Goal: Task Accomplishment & Management: Complete application form

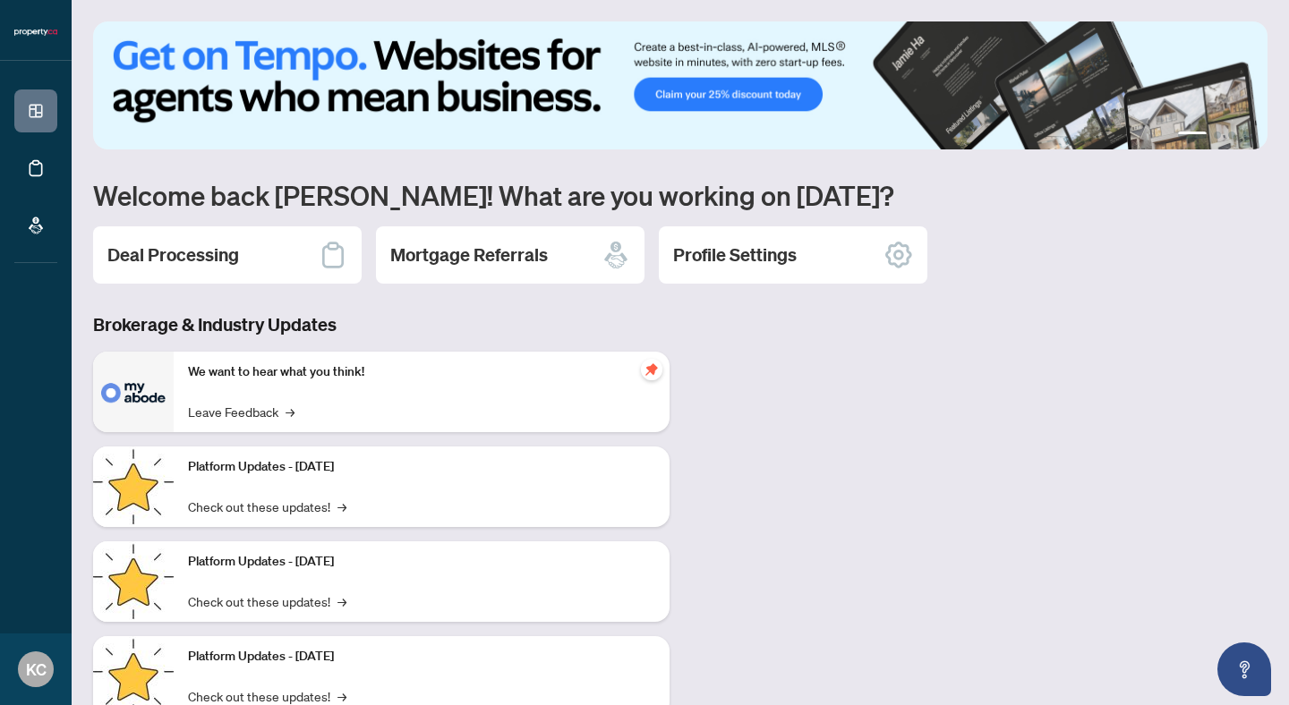
click at [803, 450] on div "Brokerage & Industry Updates We want to hear what you think! Leave Feedback → P…" at bounding box center [680, 527] width 1196 height 431
click at [255, 252] on div "Deal Processing" at bounding box center [227, 254] width 268 height 57
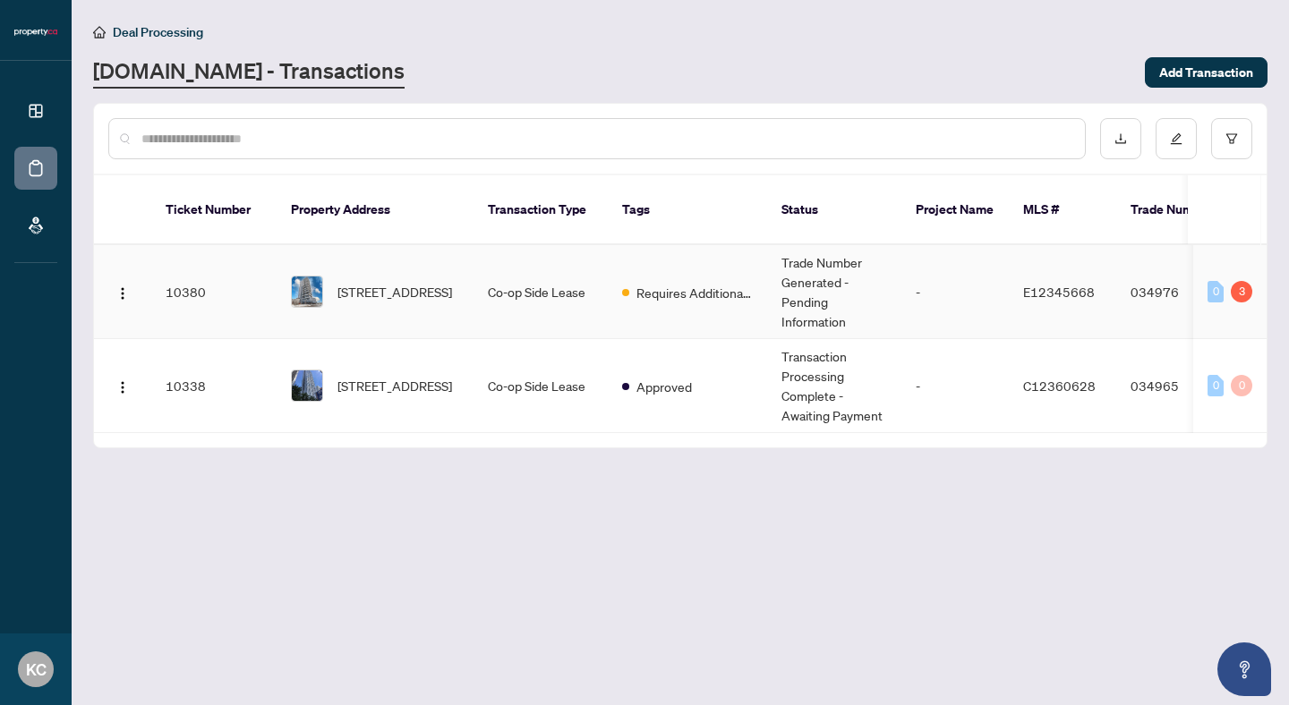
click at [394, 282] on span "[STREET_ADDRESS]" at bounding box center [394, 292] width 115 height 20
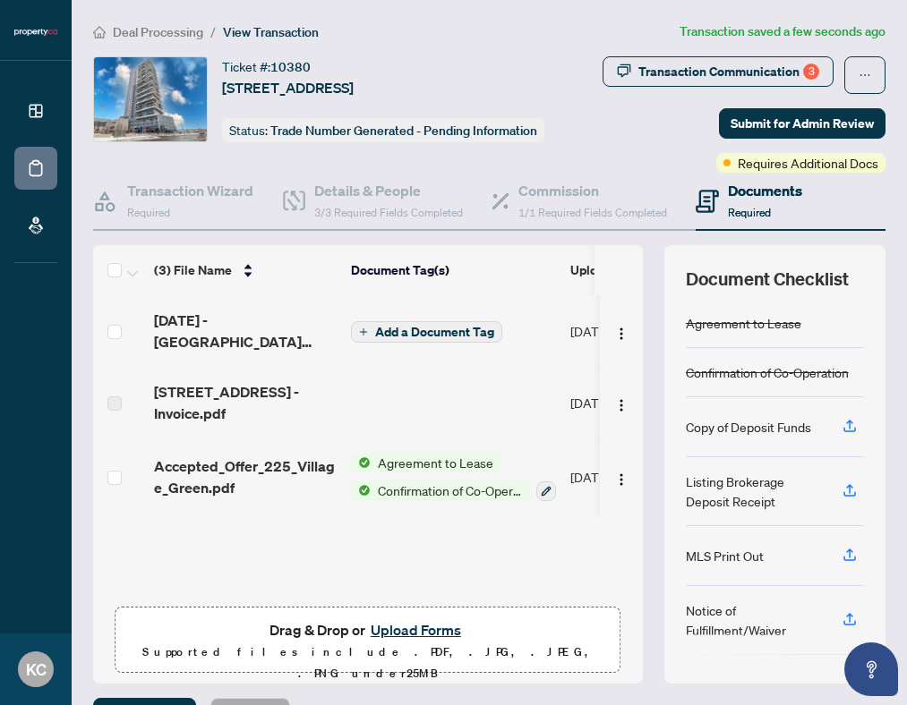
click at [413, 338] on span "Add a Document Tag" at bounding box center [434, 332] width 119 height 13
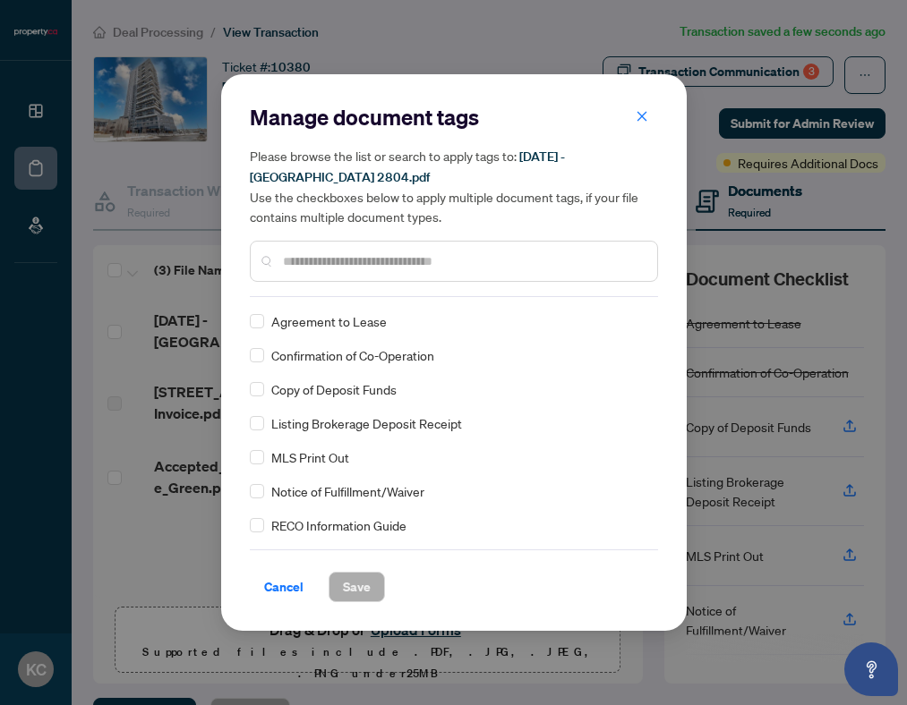
click at [287, 400] on div "Agreement to Lease Confirmation of Co-Operation Copy of Deposit Funds Listing B…" at bounding box center [454, 423] width 408 height 224
click at [343, 577] on span "Save" at bounding box center [357, 587] width 28 height 29
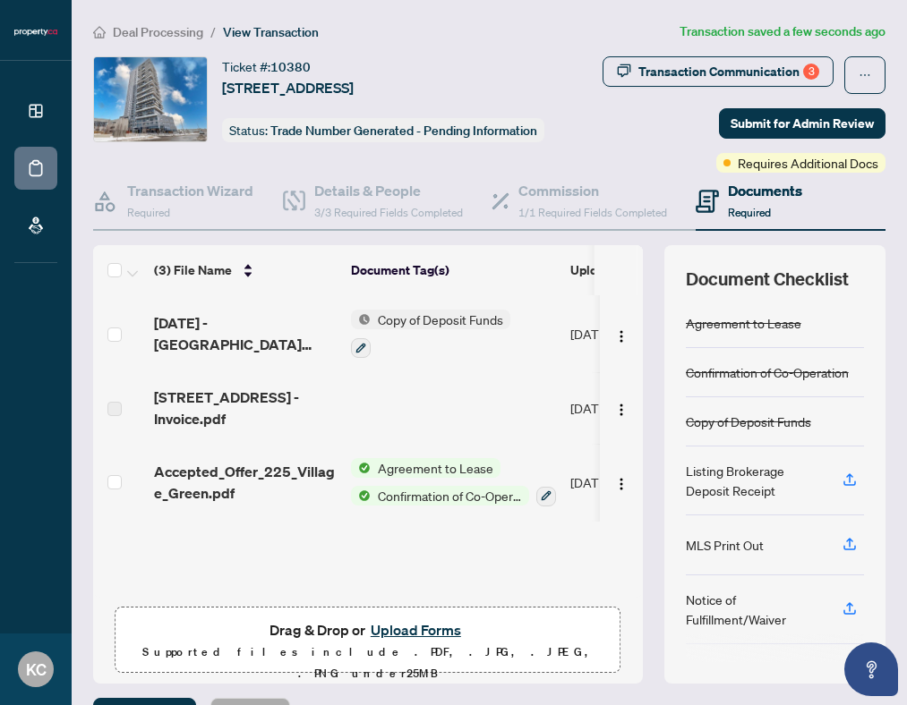
click at [431, 329] on span "Copy of Deposit Funds" at bounding box center [441, 320] width 140 height 20
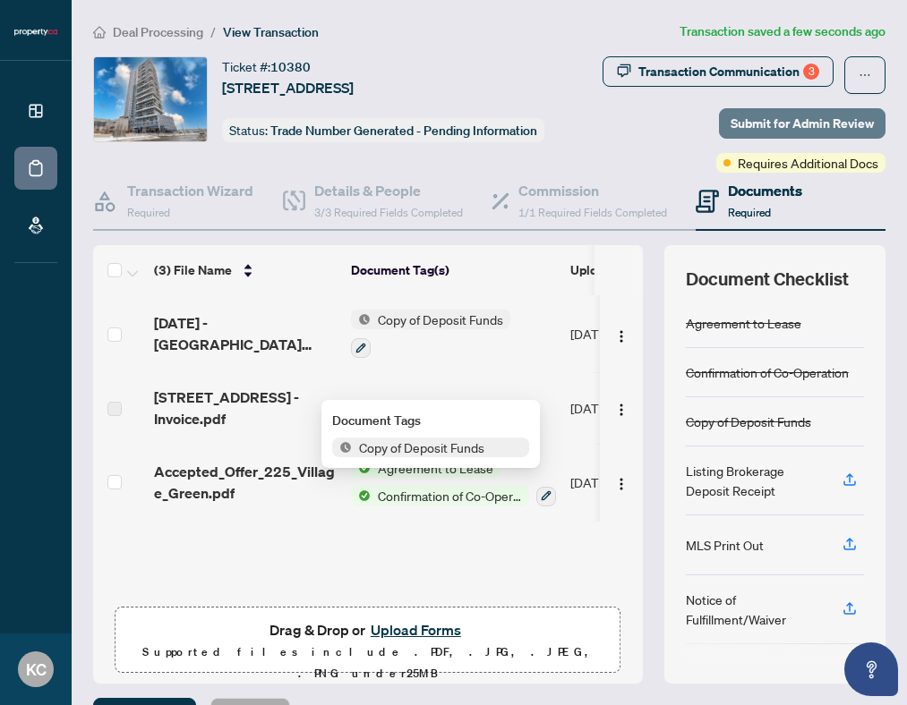
click at [807, 138] on span "Submit for Admin Review" at bounding box center [801, 123] width 143 height 29
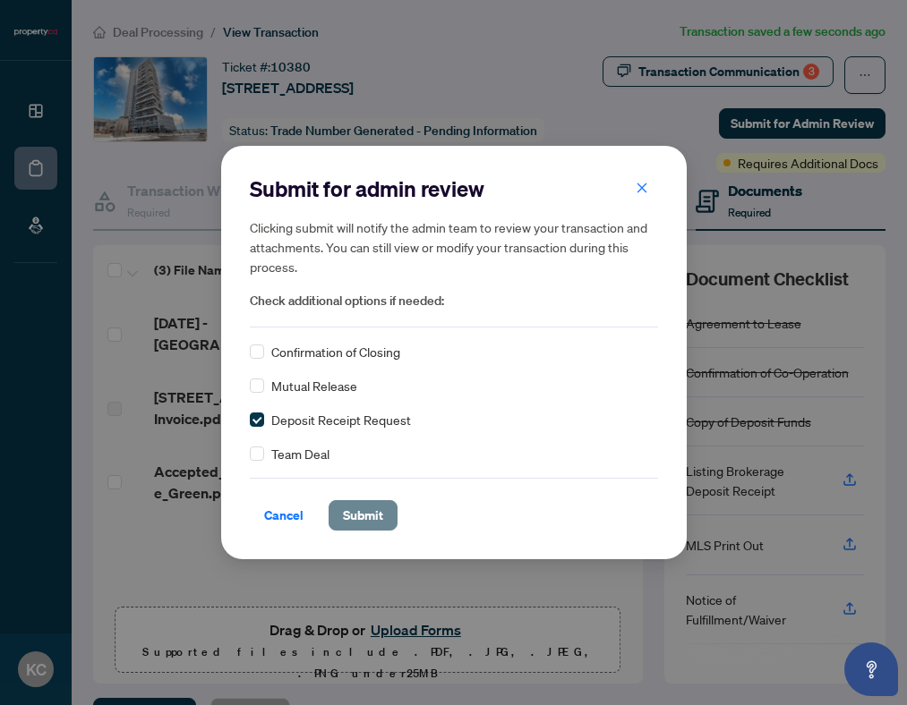
click at [340, 507] on button "Submit" at bounding box center [362, 515] width 69 height 30
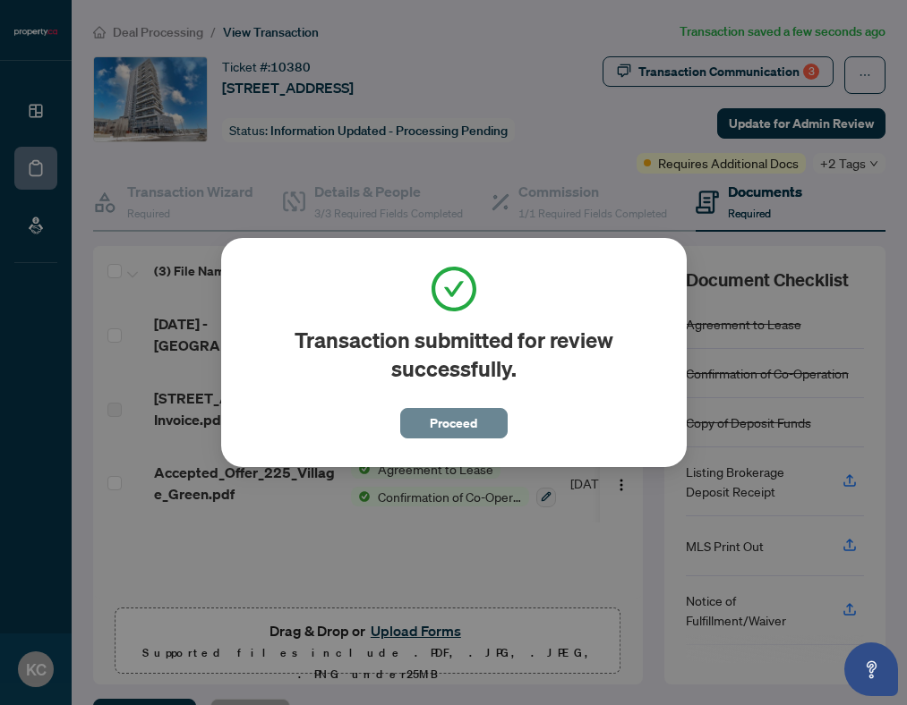
click at [461, 423] on span "Proceed" at bounding box center [453, 423] width 47 height 29
